Goal: Find specific page/section: Find specific page/section

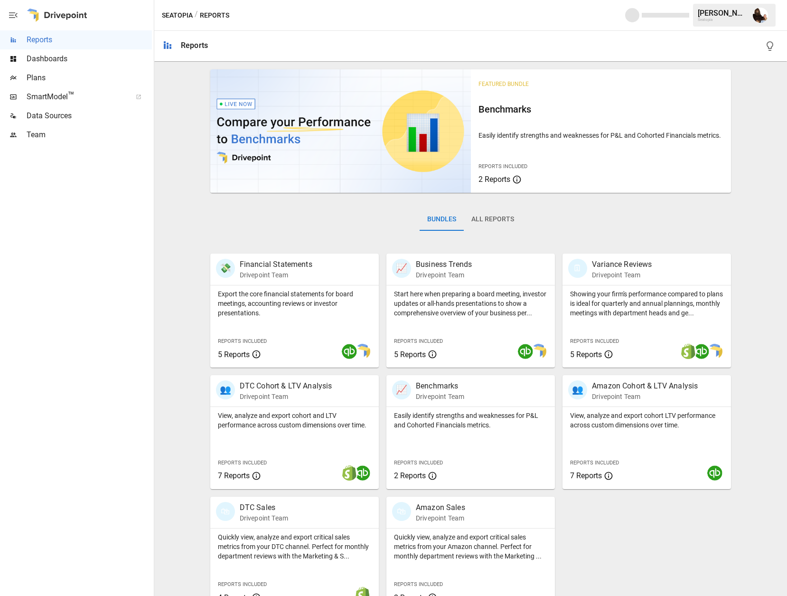
click at [29, 81] on span "Plans" at bounding box center [89, 77] width 125 height 11
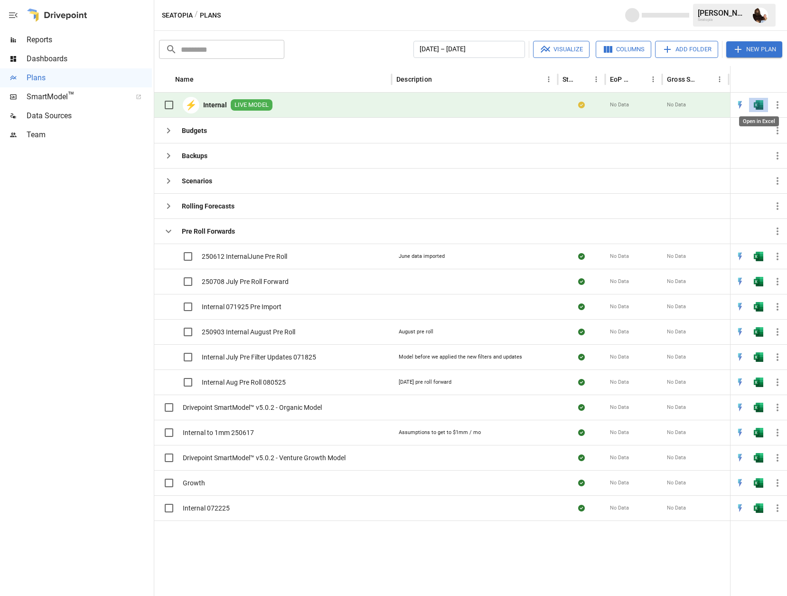
click at [763, 108] on img "Open in Excel" at bounding box center [758, 104] width 9 height 9
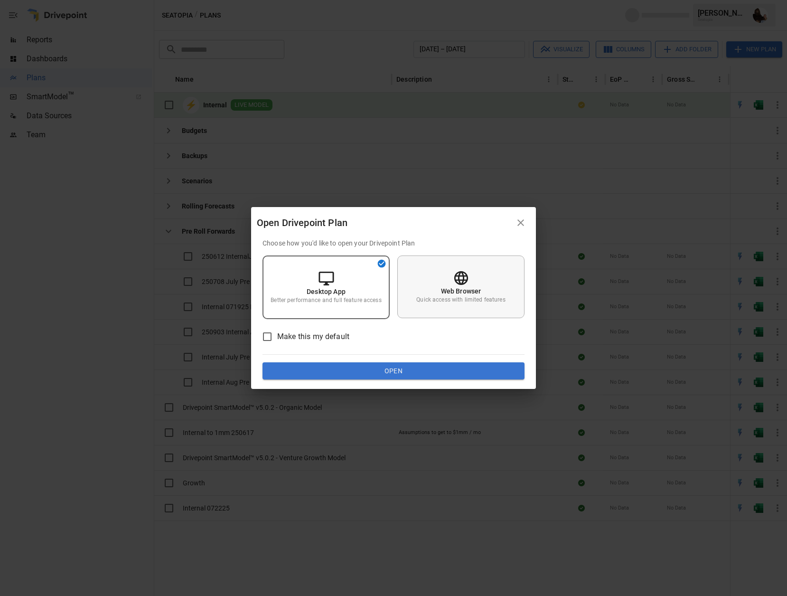
click at [465, 282] on icon at bounding box center [461, 278] width 14 height 14
click at [440, 369] on button "Open" at bounding box center [394, 370] width 262 height 17
